Goal: Find contact information: Find contact information

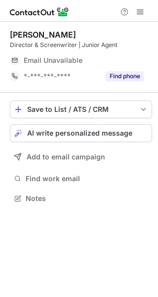
scroll to position [5, 5]
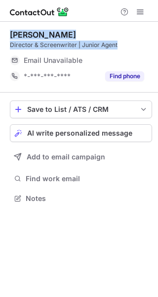
drag, startPoint x: 119, startPoint y: 45, endPoint x: 5, endPoint y: 33, distance: 114.4
click at [5, 33] on div "Sophia Le Ray Director & Screenwriter | Junior Agent Email Unavailable Email ad…" at bounding box center [79, 117] width 158 height 191
copy div "Sophia Le Ray Director & Screenwriter | Junior Agent"
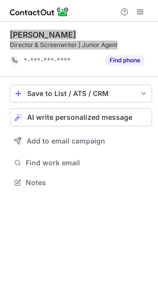
scroll to position [175, 158]
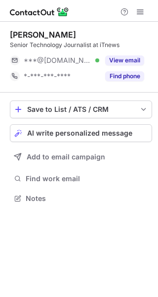
scroll to position [5, 5]
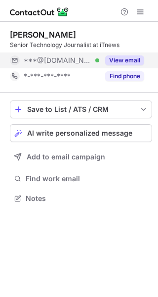
click at [83, 56] on div "***@gmail.com Verified" at bounding box center [62, 60] width 76 height 9
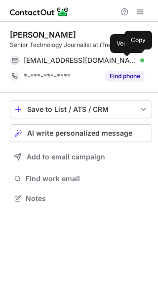
click at [141, 60] on div at bounding box center [143, 60] width 4 height 4
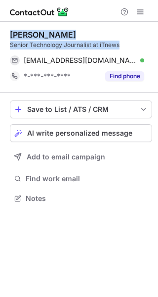
drag, startPoint x: 125, startPoint y: 47, endPoint x: 3, endPoint y: 31, distance: 122.8
click at [3, 31] on div "Zachariah Kelly Senior Technology Journalist at iTnews zachariahkellyuts@gmail.…" at bounding box center [79, 117] width 158 height 191
copy div "Zachariah Kelly Senior Technology Journalist at iTnews"
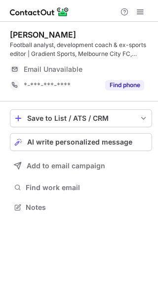
scroll to position [200, 158]
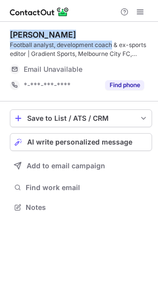
drag, startPoint x: 112, startPoint y: 46, endPoint x: 11, endPoint y: 29, distance: 102.2
click at [11, 30] on div "Adam Ellis Football analyst, development coach & ex-sports editor | Gradient Sp…" at bounding box center [81, 44] width 142 height 29
copy div "Adam Ellis Football analyst, development coach"
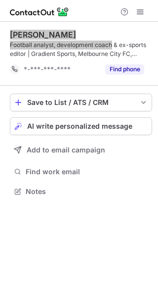
scroll to position [184, 158]
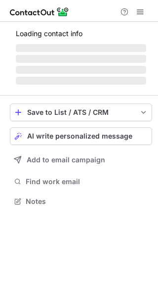
scroll to position [207, 158]
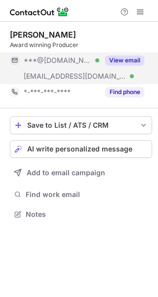
click at [83, 65] on div "***@[DOMAIN_NAME] Verified" at bounding box center [55, 60] width 90 height 16
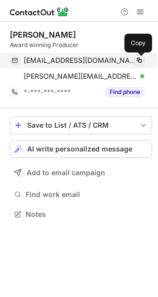
click at [136, 56] on span at bounding box center [140, 60] width 8 height 8
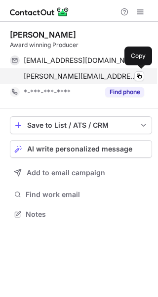
click at [95, 72] on span "[PERSON_NAME][EMAIL_ADDRESS][PERSON_NAME][DOMAIN_NAME]" at bounding box center [80, 76] width 113 height 9
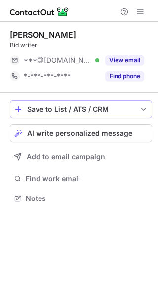
scroll to position [5, 5]
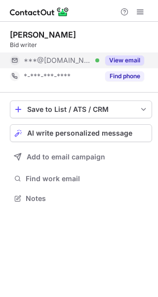
click at [99, 56] on div "***@gmail.com Verified" at bounding box center [62, 60] width 76 height 9
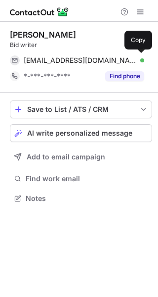
click at [123, 56] on div "morrisseyadam@gmail.com Verified" at bounding box center [84, 60] width 121 height 9
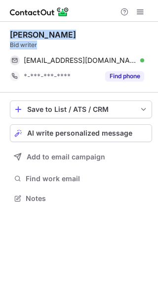
drag, startPoint x: 44, startPoint y: 49, endPoint x: 8, endPoint y: 36, distance: 37.9
click at [8, 36] on div "Adam Morrissey Bid writer morrisseyadam@gmail.com Verified Copy *-***-***-**** …" at bounding box center [79, 117] width 158 height 191
copy div "Adam Morrissey Bid writer"
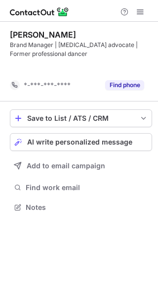
scroll to position [184, 158]
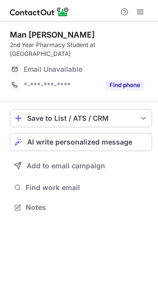
scroll to position [5, 5]
